Goal: Task Accomplishment & Management: Manage account settings

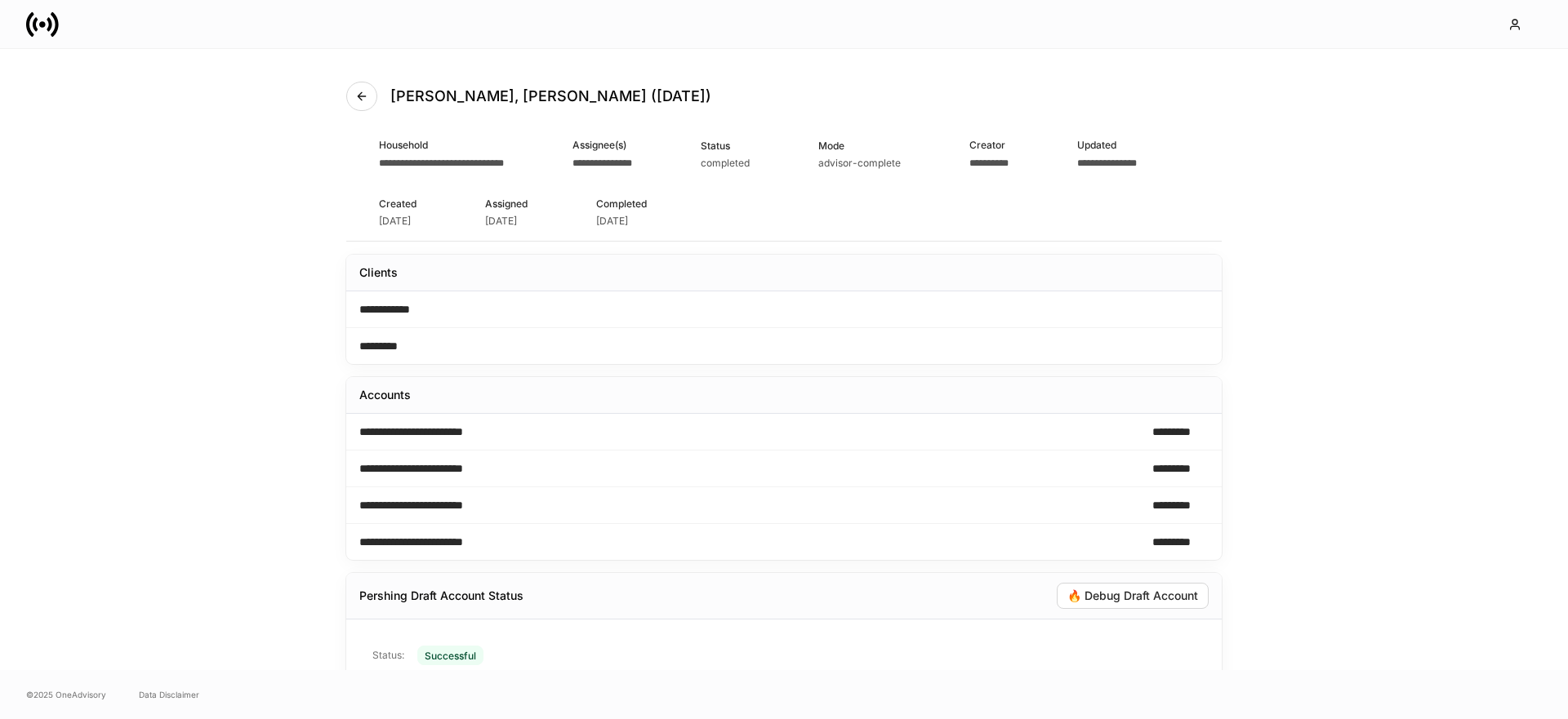
click at [45, 24] on icon at bounding box center [42, 24] width 6 height 6
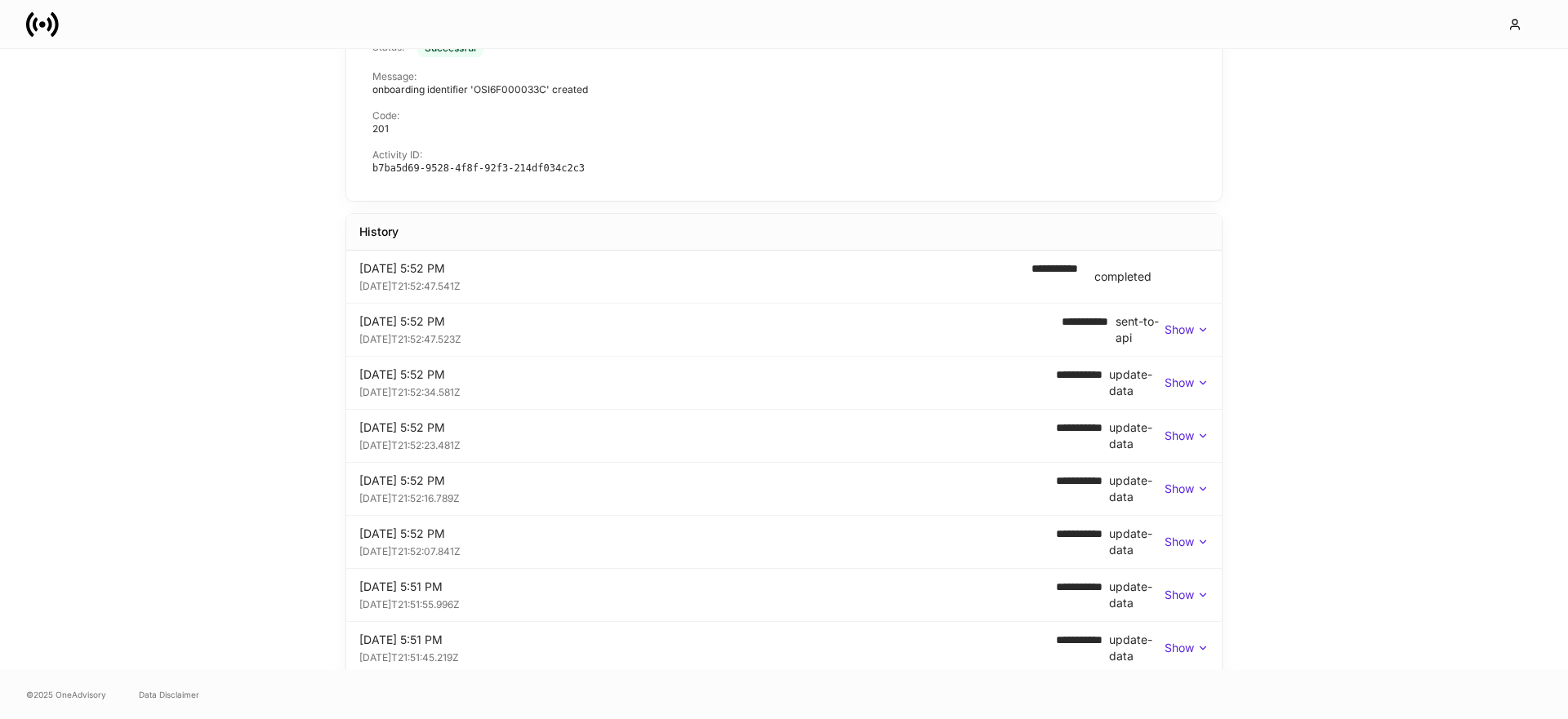
scroll to position [539, 0]
click at [1179, 322] on p "Show" at bounding box center [1179, 326] width 29 height 16
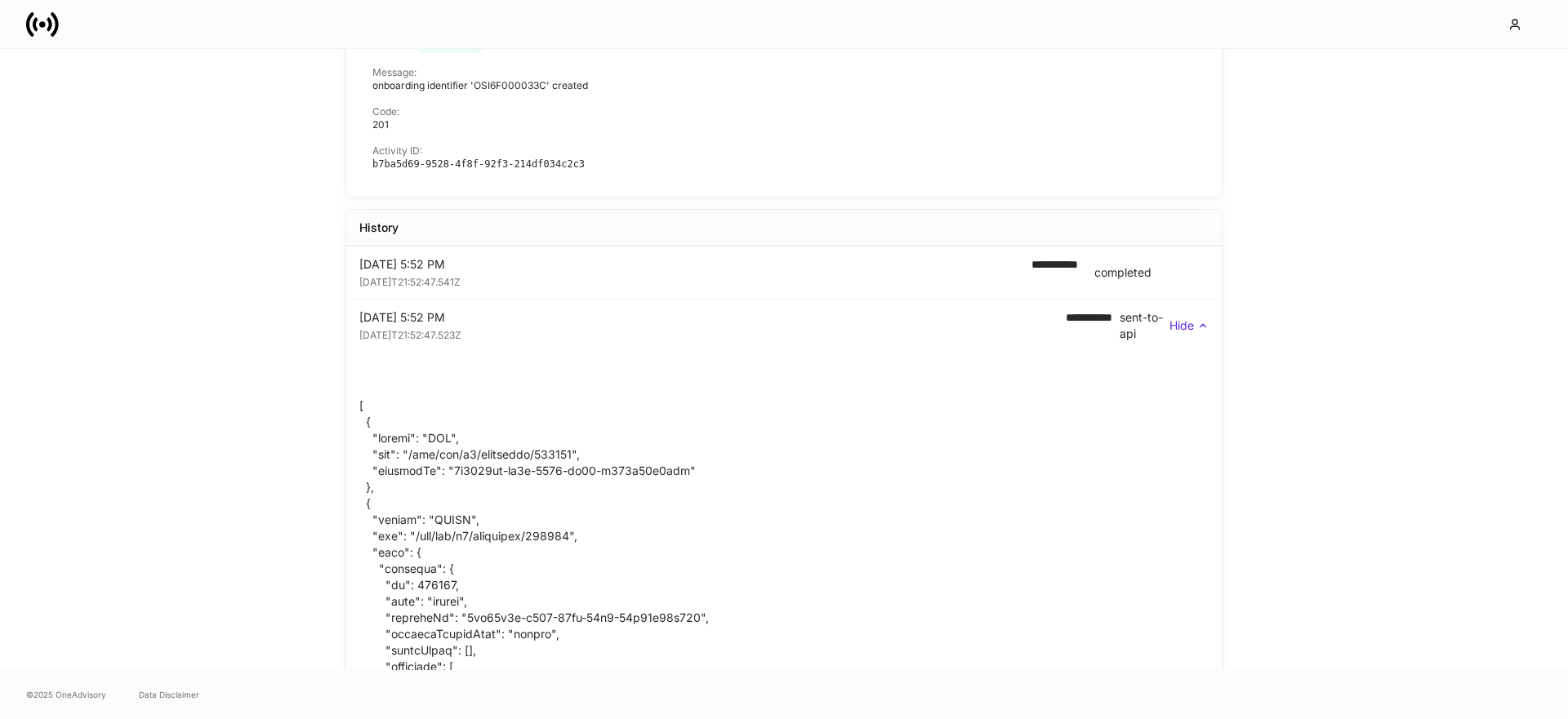
click at [1179, 322] on p "Hide" at bounding box center [1182, 326] width 25 height 16
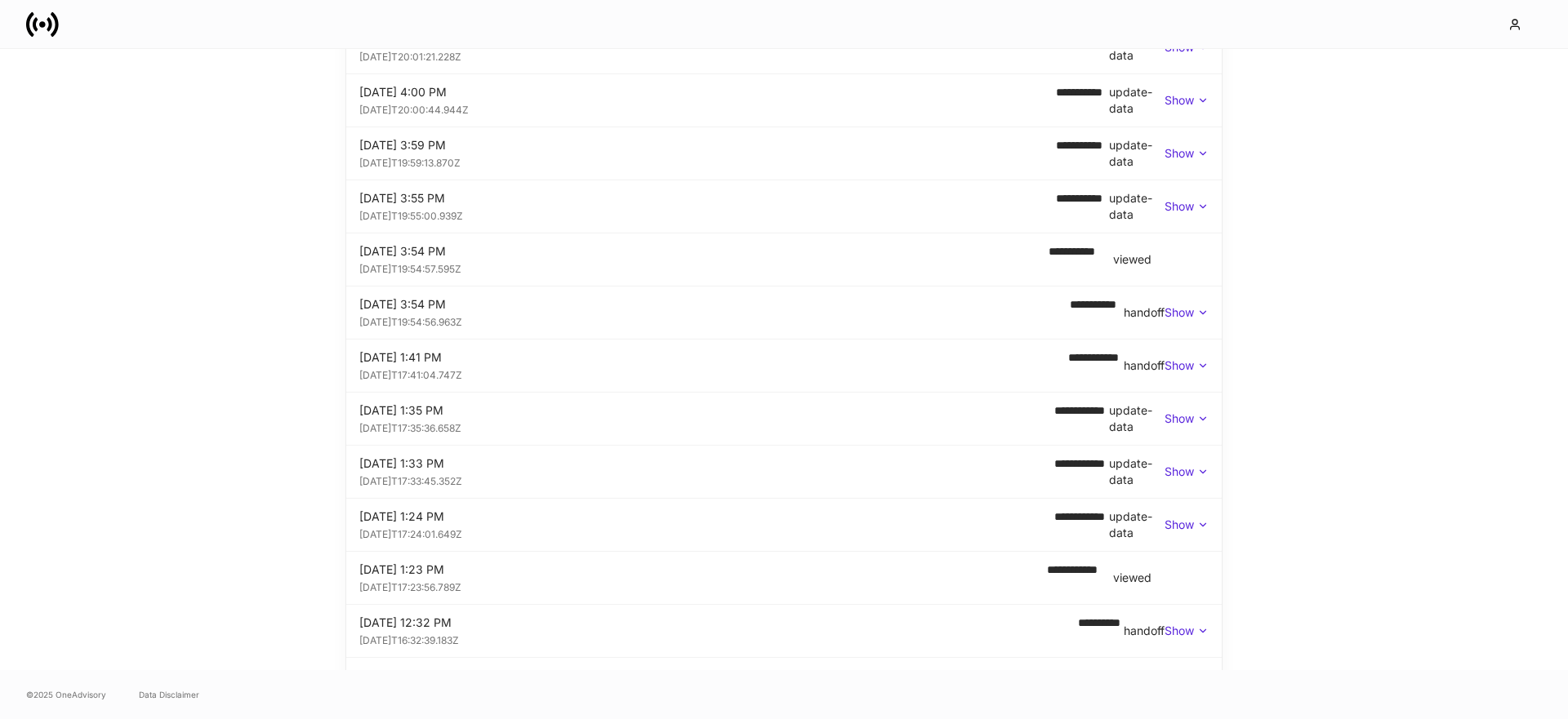
scroll to position [1652, 0]
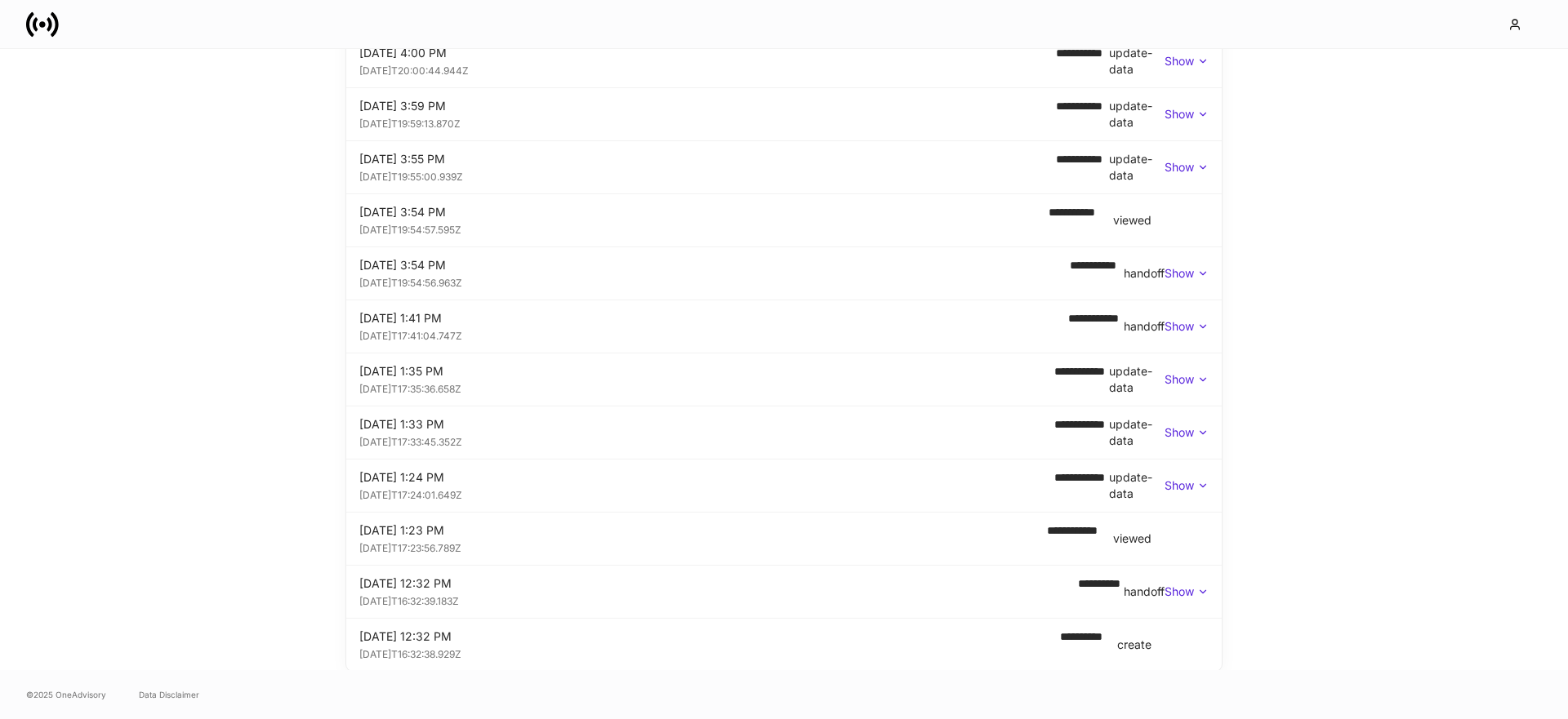
click at [1187, 596] on p "Show" at bounding box center [1179, 592] width 29 height 16
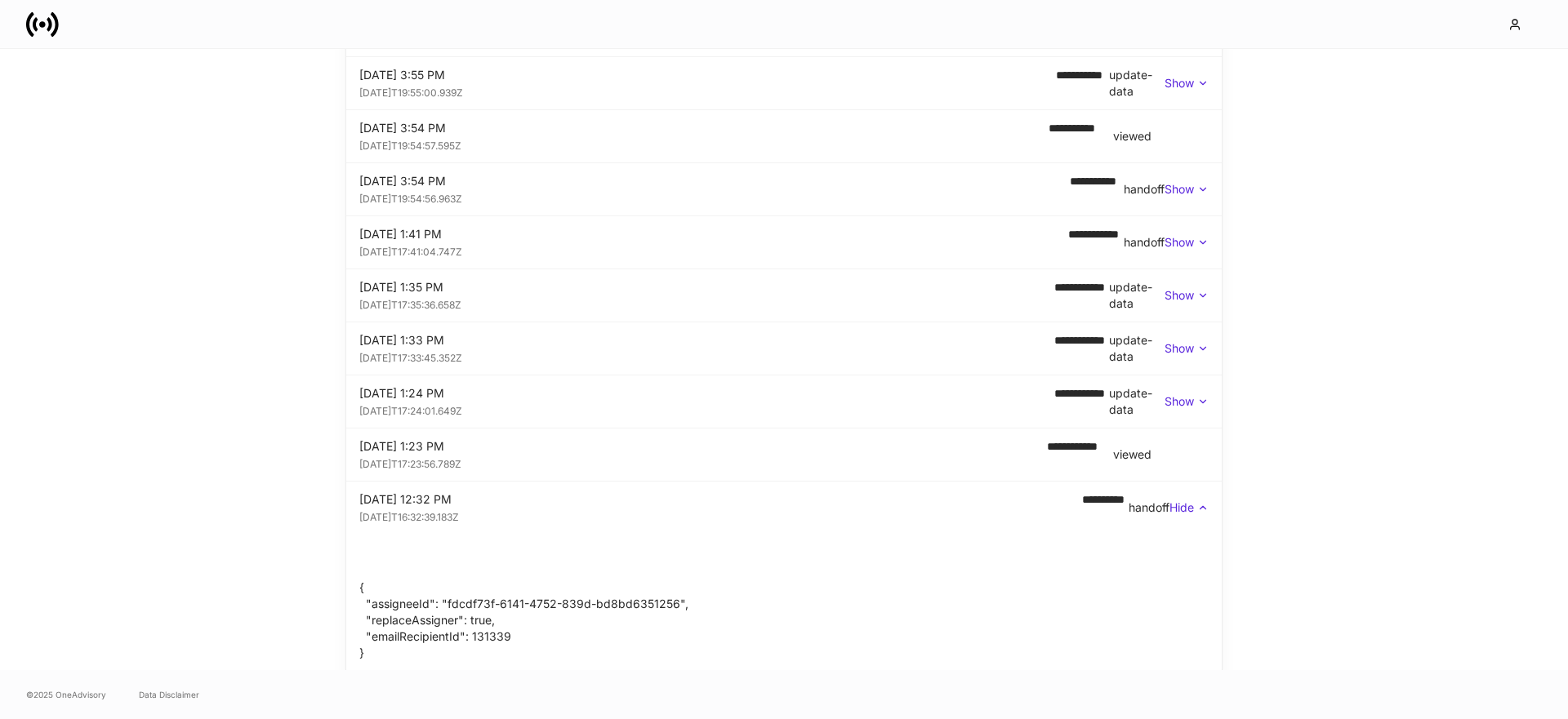
scroll to position [1831, 0]
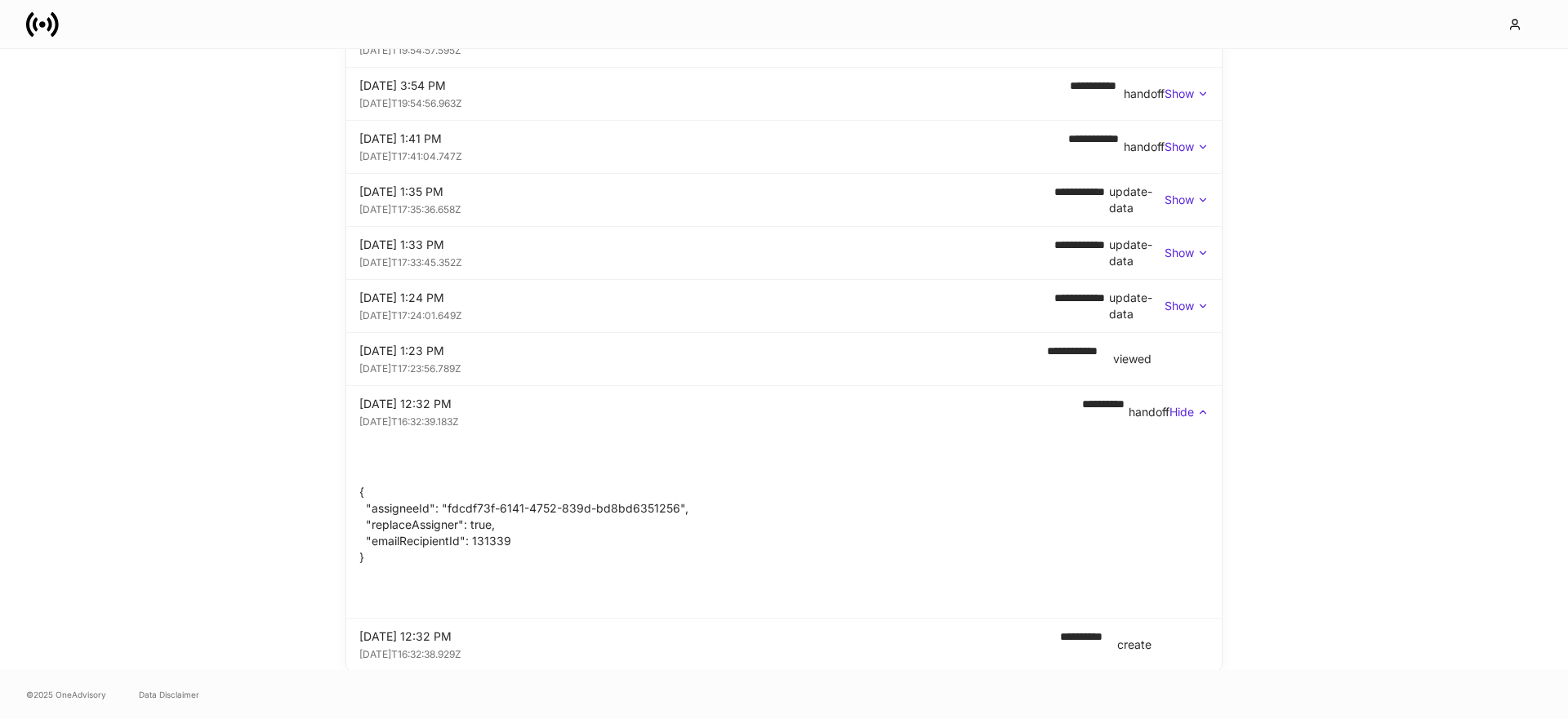
click at [1202, 412] on icon at bounding box center [1204, 413] width 5 height 4
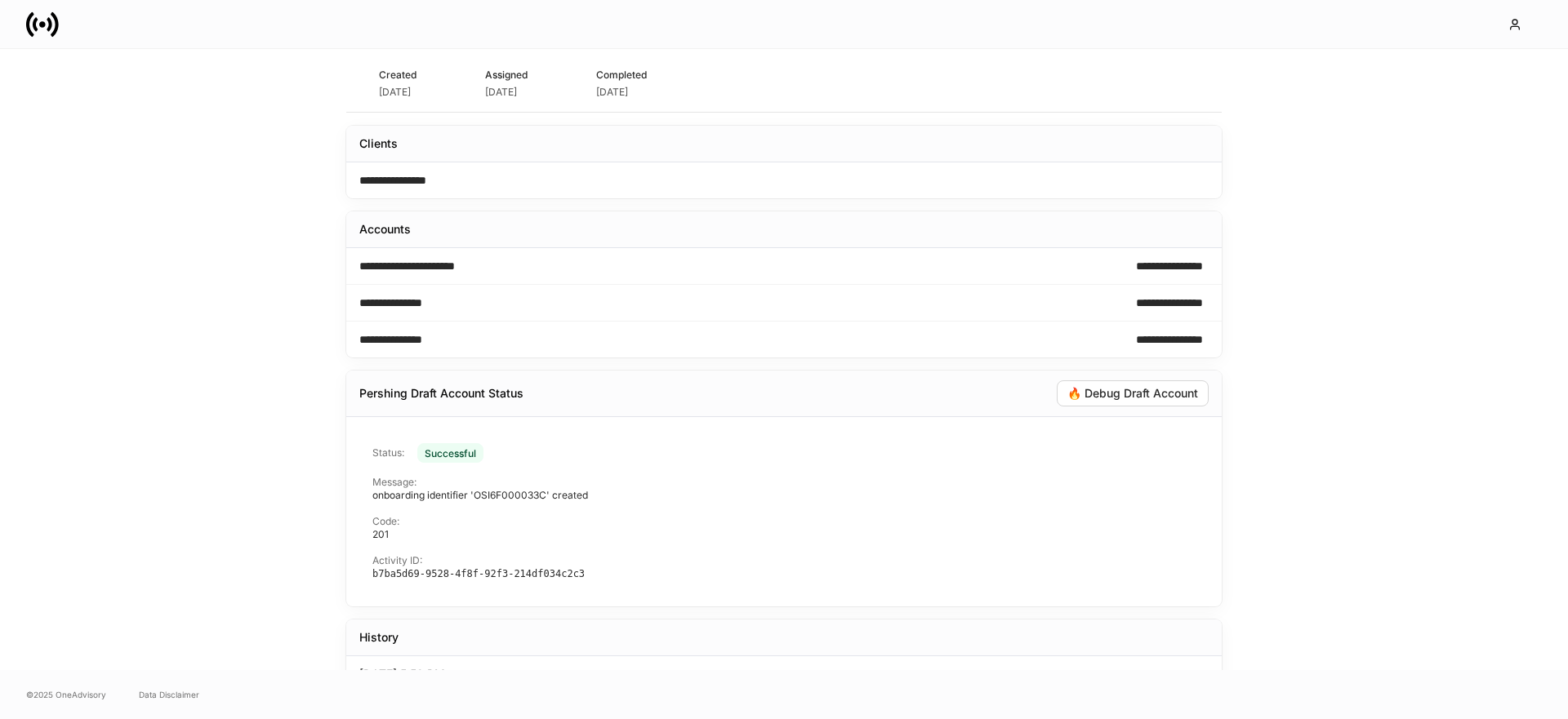
scroll to position [0, 0]
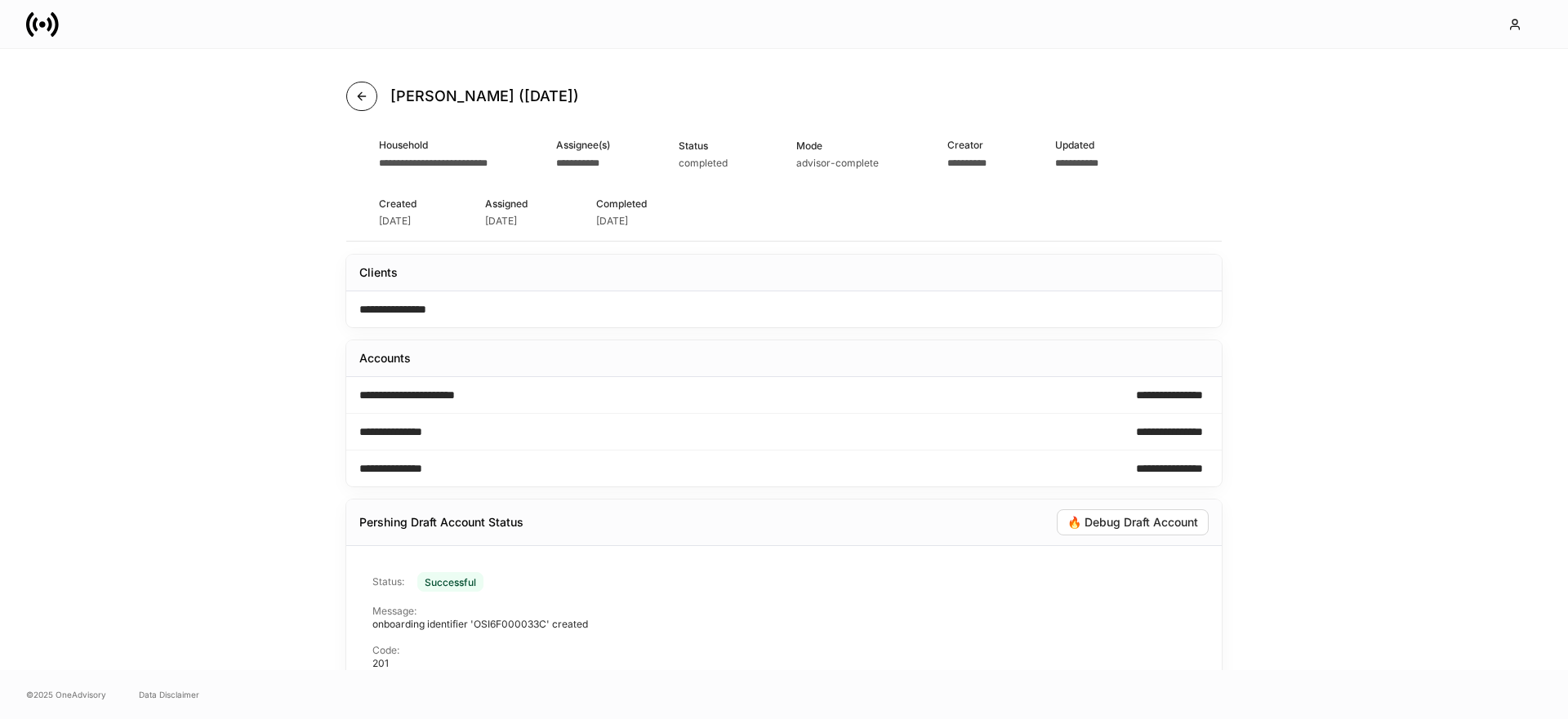
click at [360, 95] on icon "button" at bounding box center [362, 96] width 7 height 7
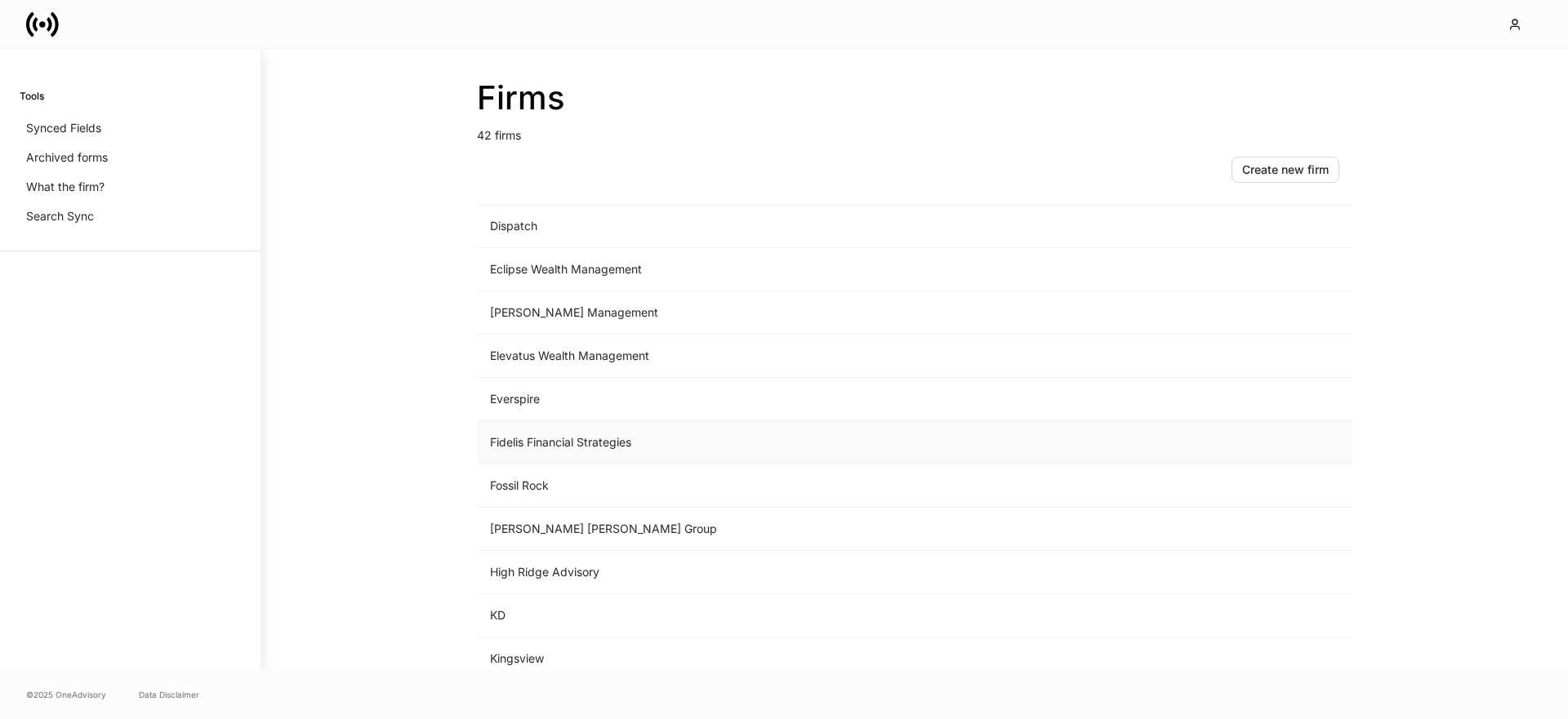
scroll to position [821, 0]
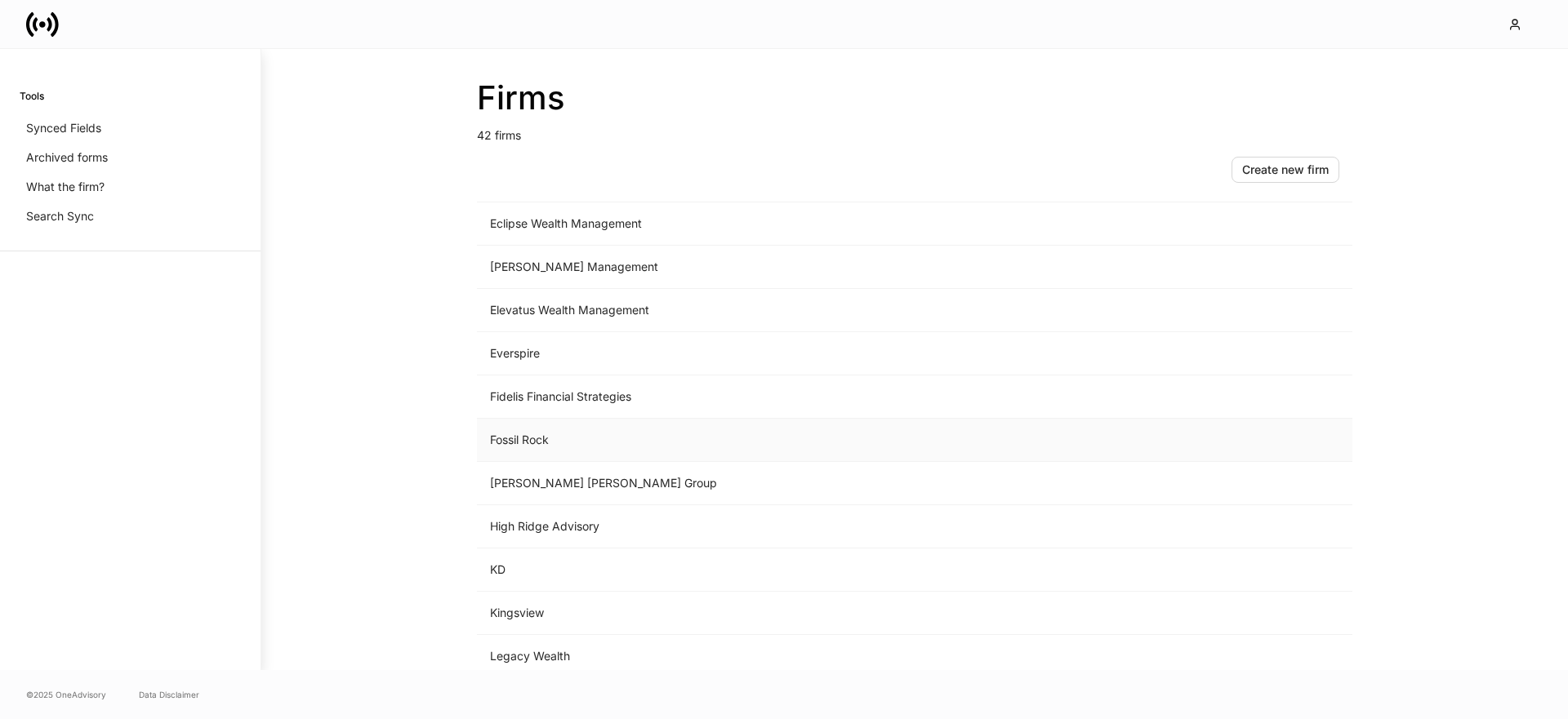
click at [571, 441] on td "Fossil Rock" at bounding box center [779, 440] width 604 height 43
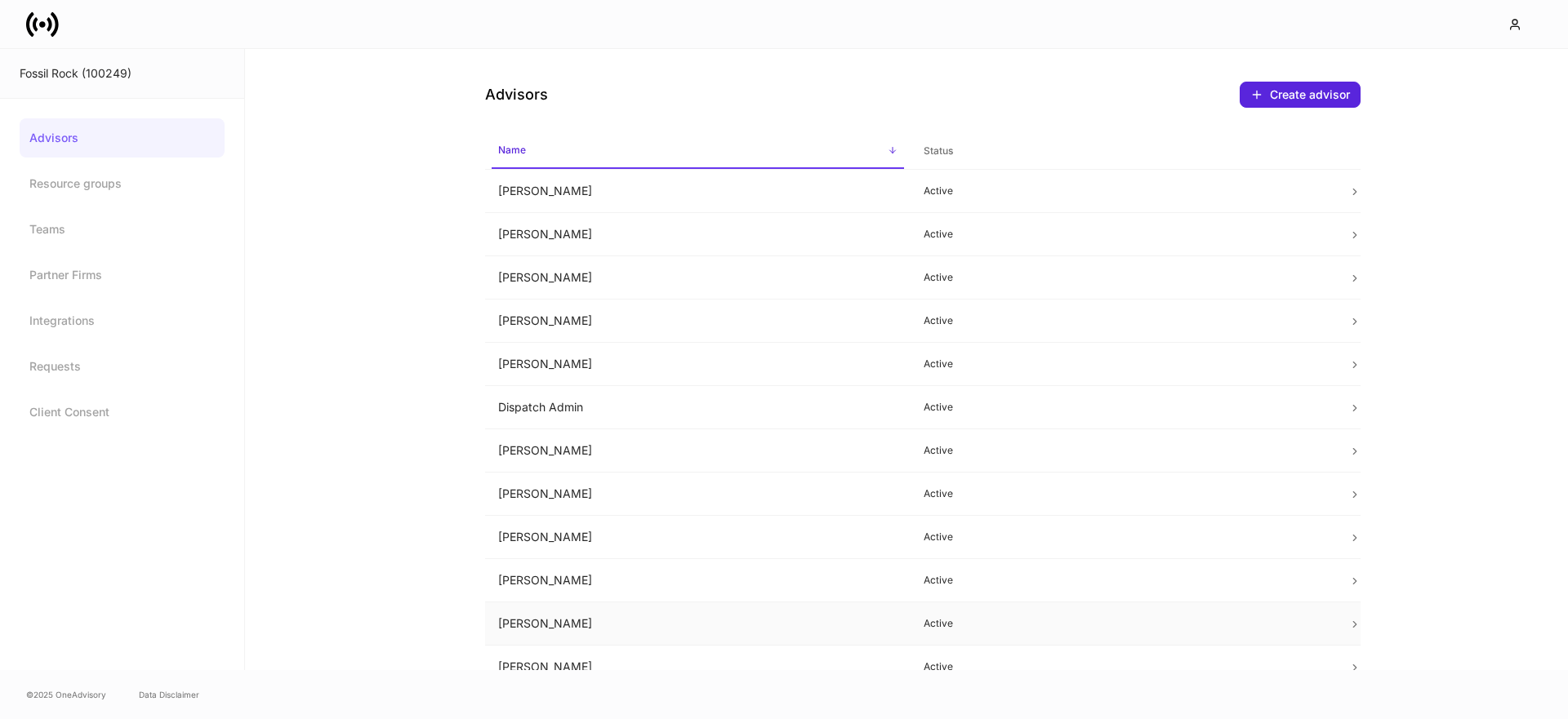
scroll to position [6, 0]
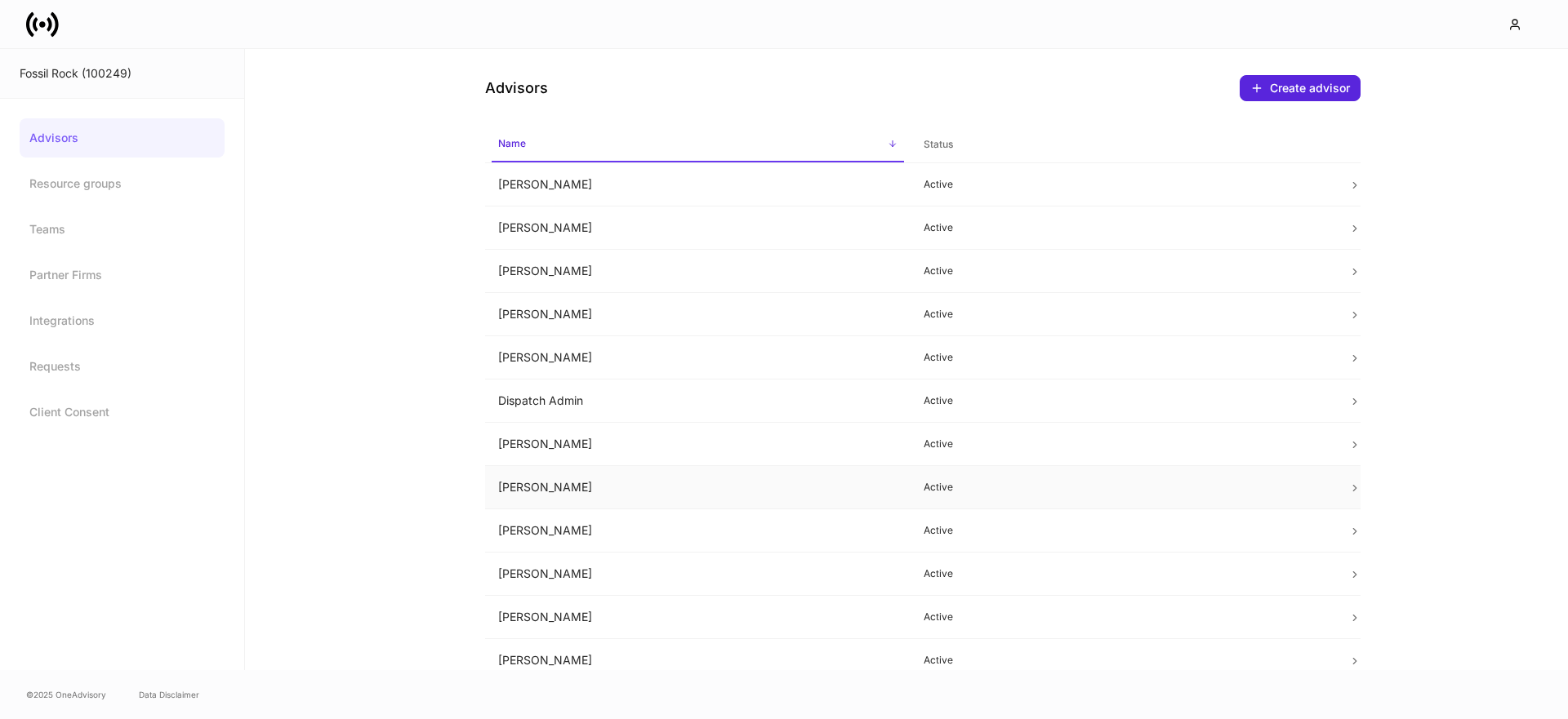
click at [616, 497] on td "[PERSON_NAME]" at bounding box center [697, 488] width 426 height 43
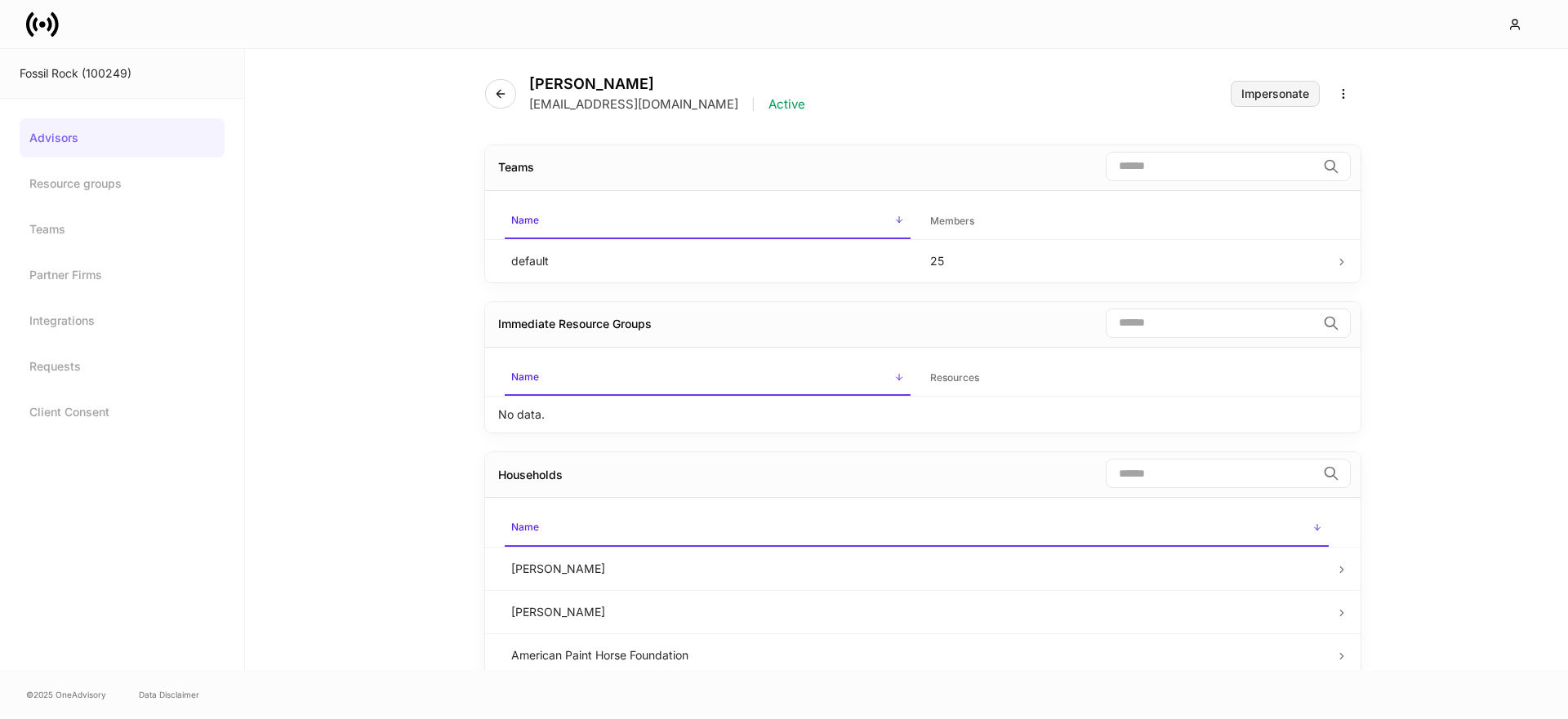
click at [1276, 89] on div "Impersonate" at bounding box center [1275, 93] width 68 height 11
